Goal: Transaction & Acquisition: Purchase product/service

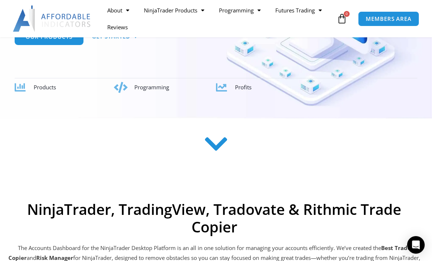
scroll to position [166, 0]
click at [379, 160] on div at bounding box center [216, 145] width 425 height 29
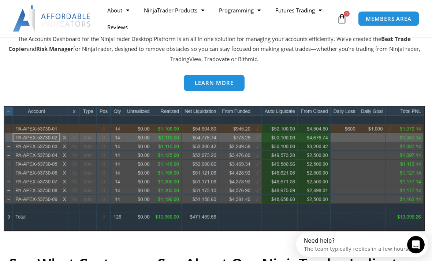
scroll to position [378, 0]
click at [221, 80] on span "Learn more" at bounding box center [214, 82] width 39 height 5
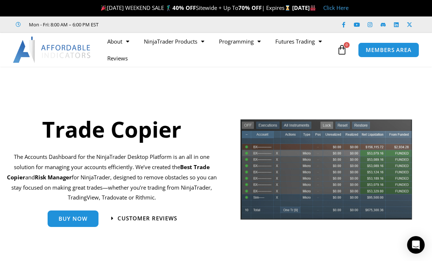
click at [79, 216] on span "Buy Now" at bounding box center [73, 218] width 29 height 5
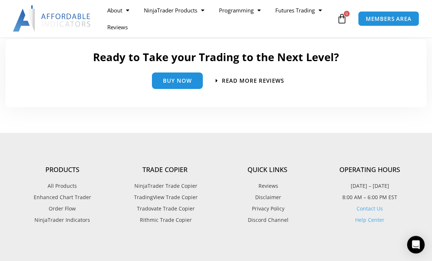
scroll to position [1768, 0]
click at [183, 78] on span "Buy Now" at bounding box center [177, 80] width 29 height 5
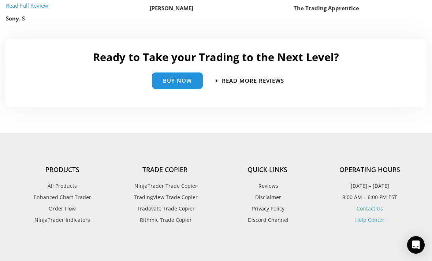
scroll to position [1792, 0]
